Goal: Task Accomplishment & Management: Use online tool/utility

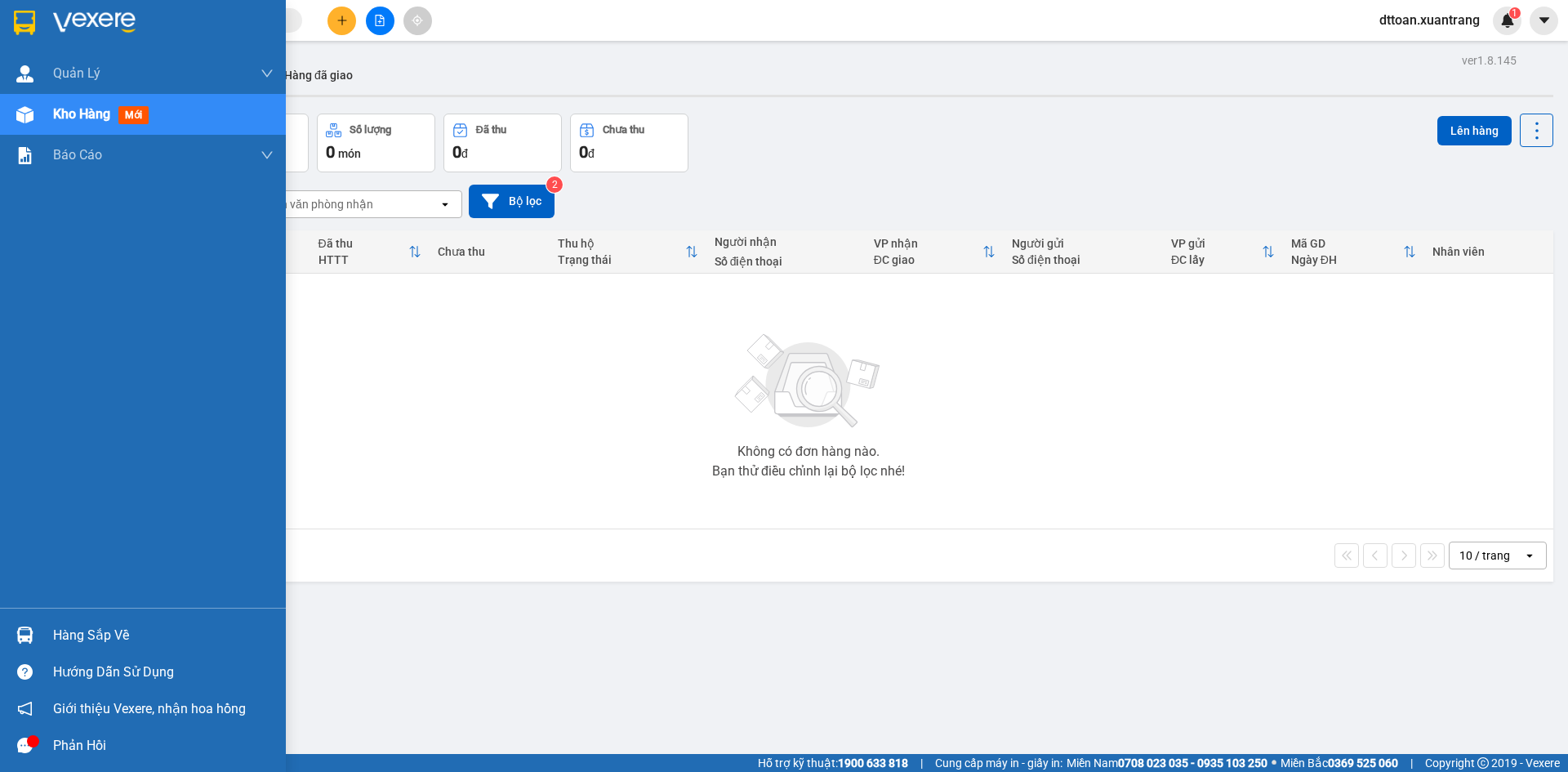
click at [119, 34] on img at bounding box center [94, 23] width 83 height 25
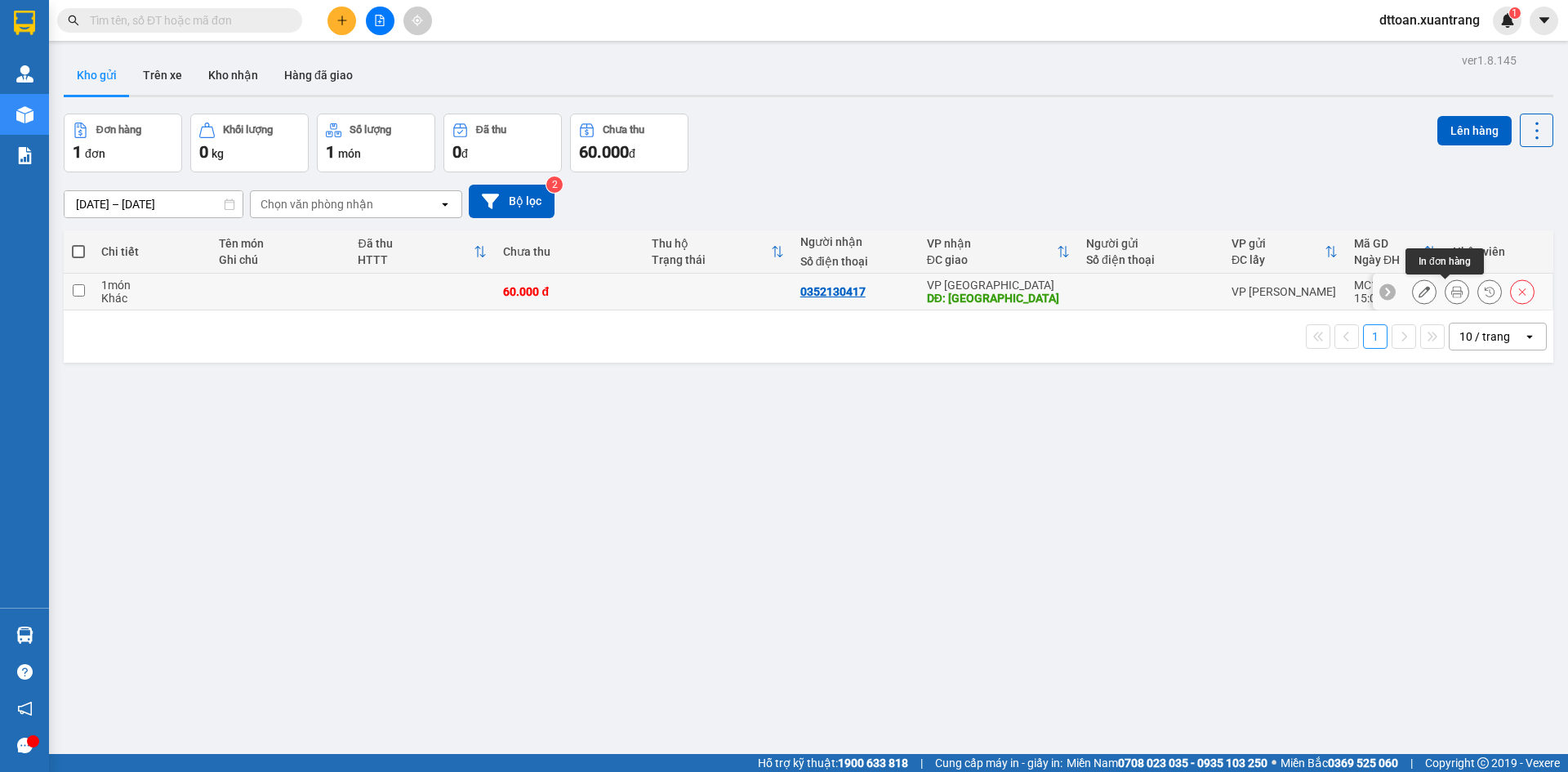
click at [1451, 294] on icon at bounding box center [1457, 292] width 11 height 11
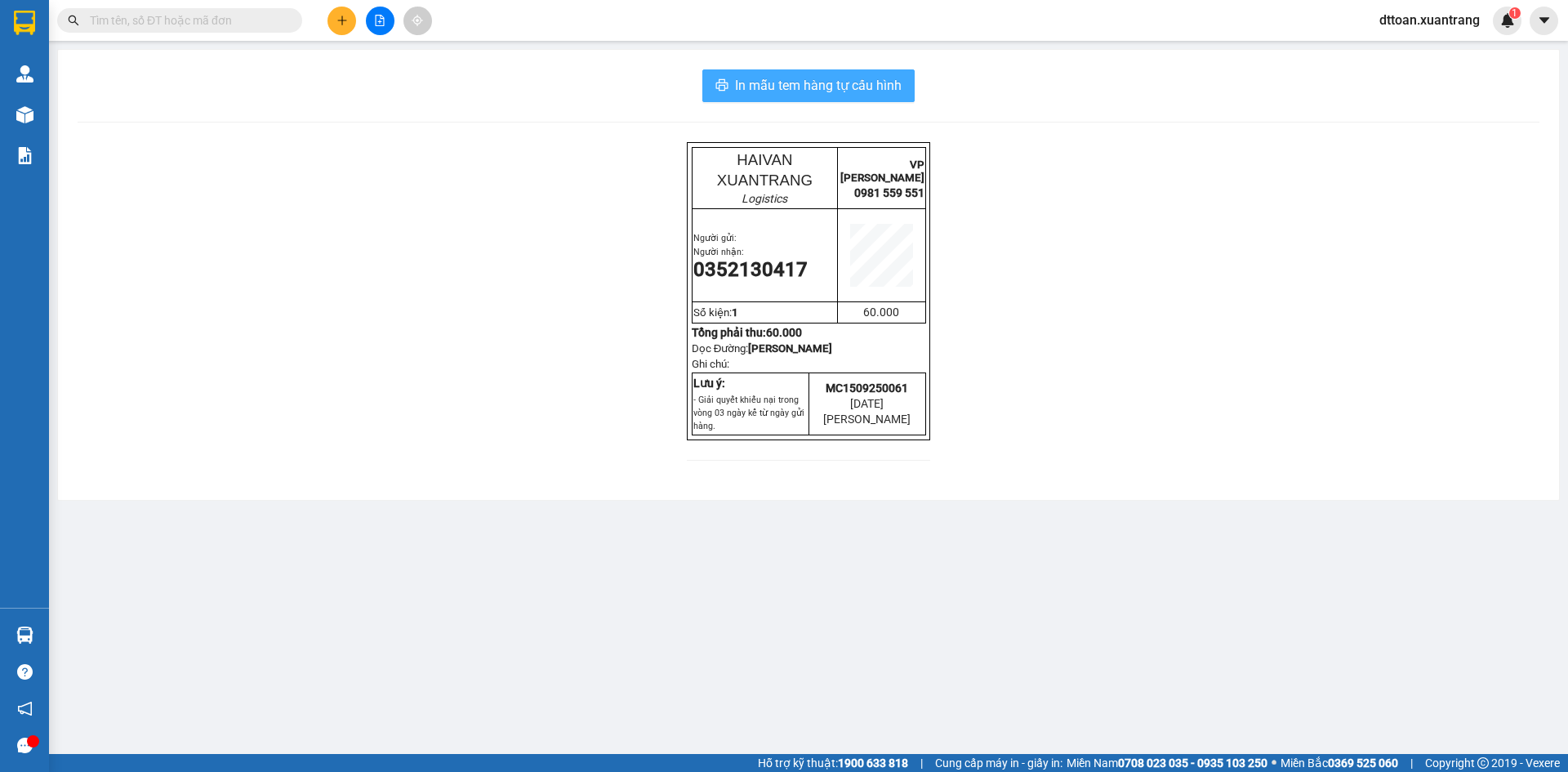
click at [878, 80] on span "In mẫu tem hàng tự cấu hình" at bounding box center [817, 85] width 167 height 20
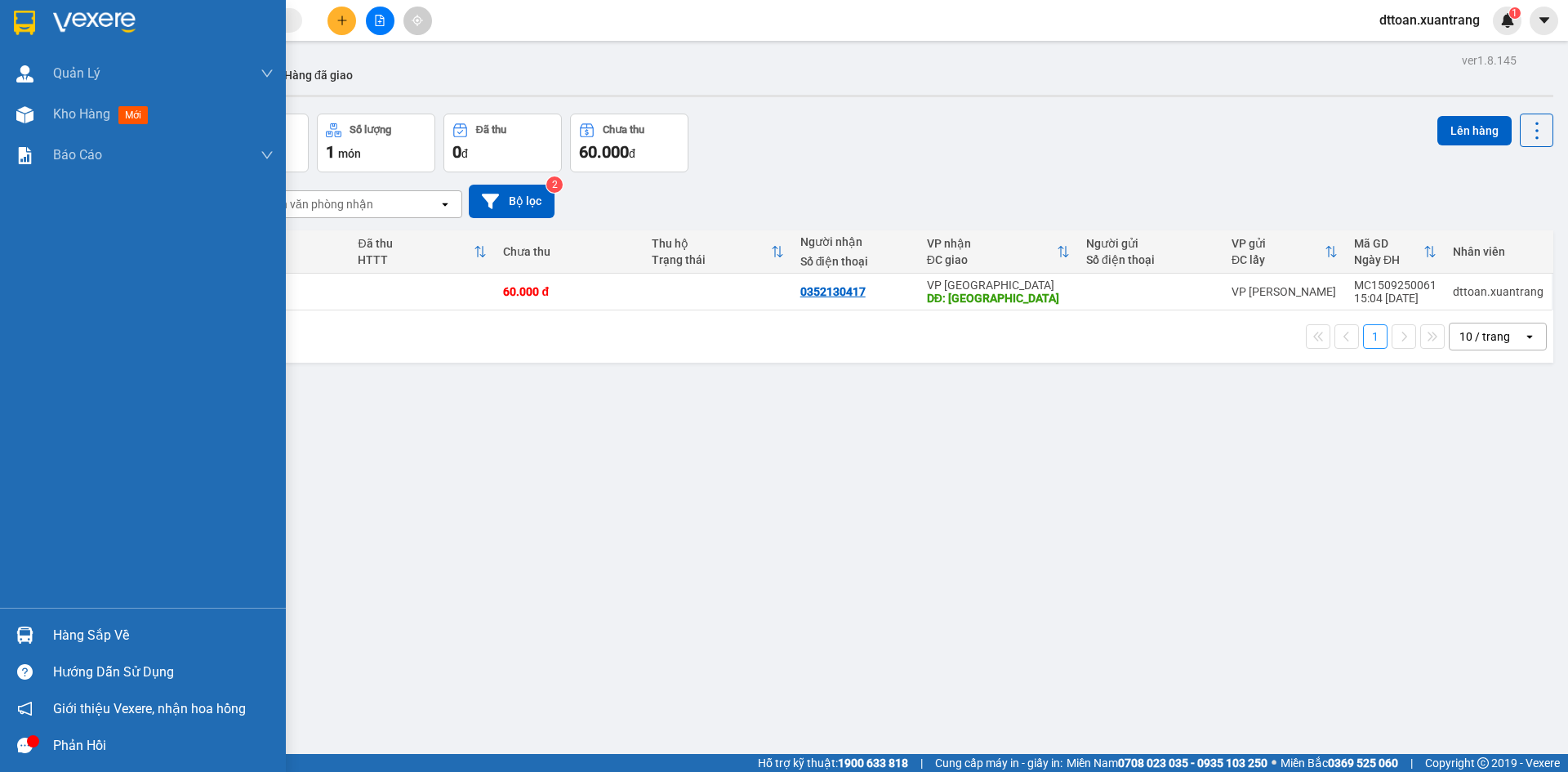
click at [77, 28] on img at bounding box center [94, 23] width 83 height 25
